Goal: Find specific page/section: Find specific page/section

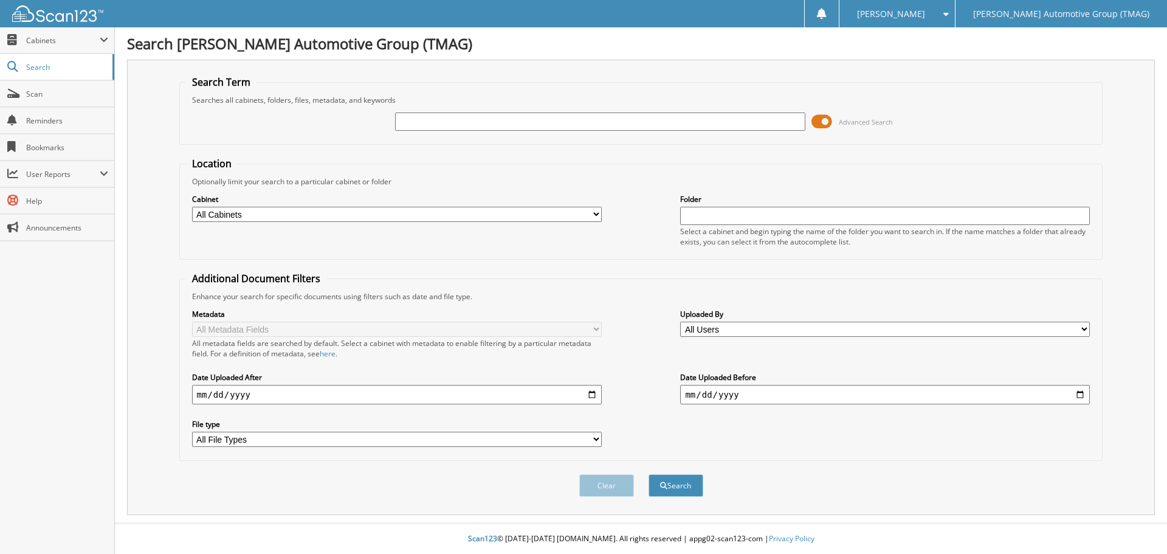
click at [455, 116] on input "text" at bounding box center [600, 121] width 410 height 18
click at [449, 117] on input "text" at bounding box center [600, 121] width 410 height 18
type input "C25697"
click at [649, 474] on button "Search" at bounding box center [676, 485] width 55 height 22
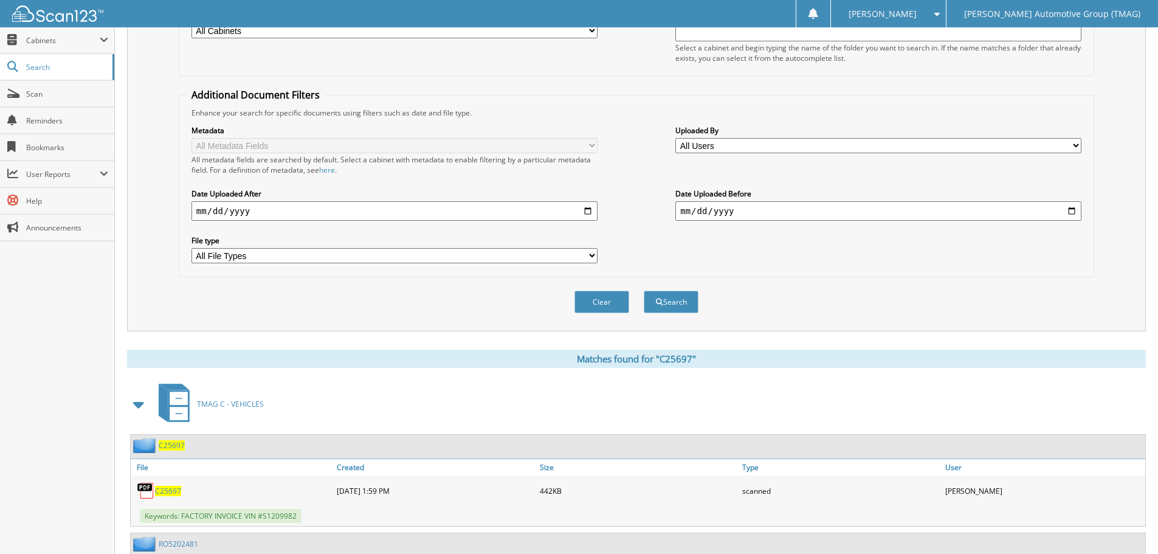
scroll to position [243, 0]
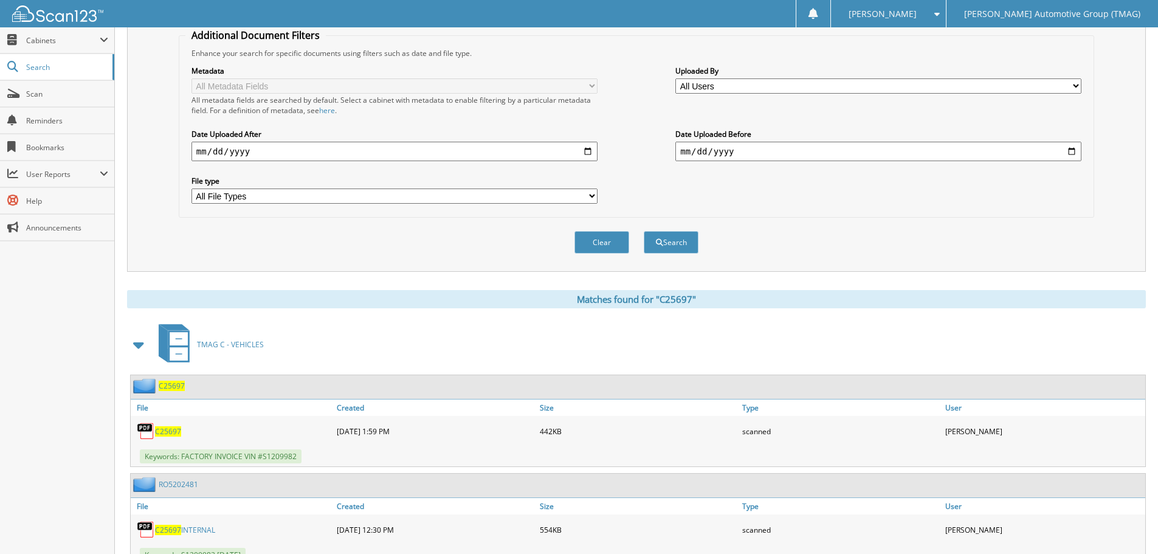
click at [180, 385] on span "C25697" at bounding box center [172, 386] width 26 height 10
